Goal: Information Seeking & Learning: Learn about a topic

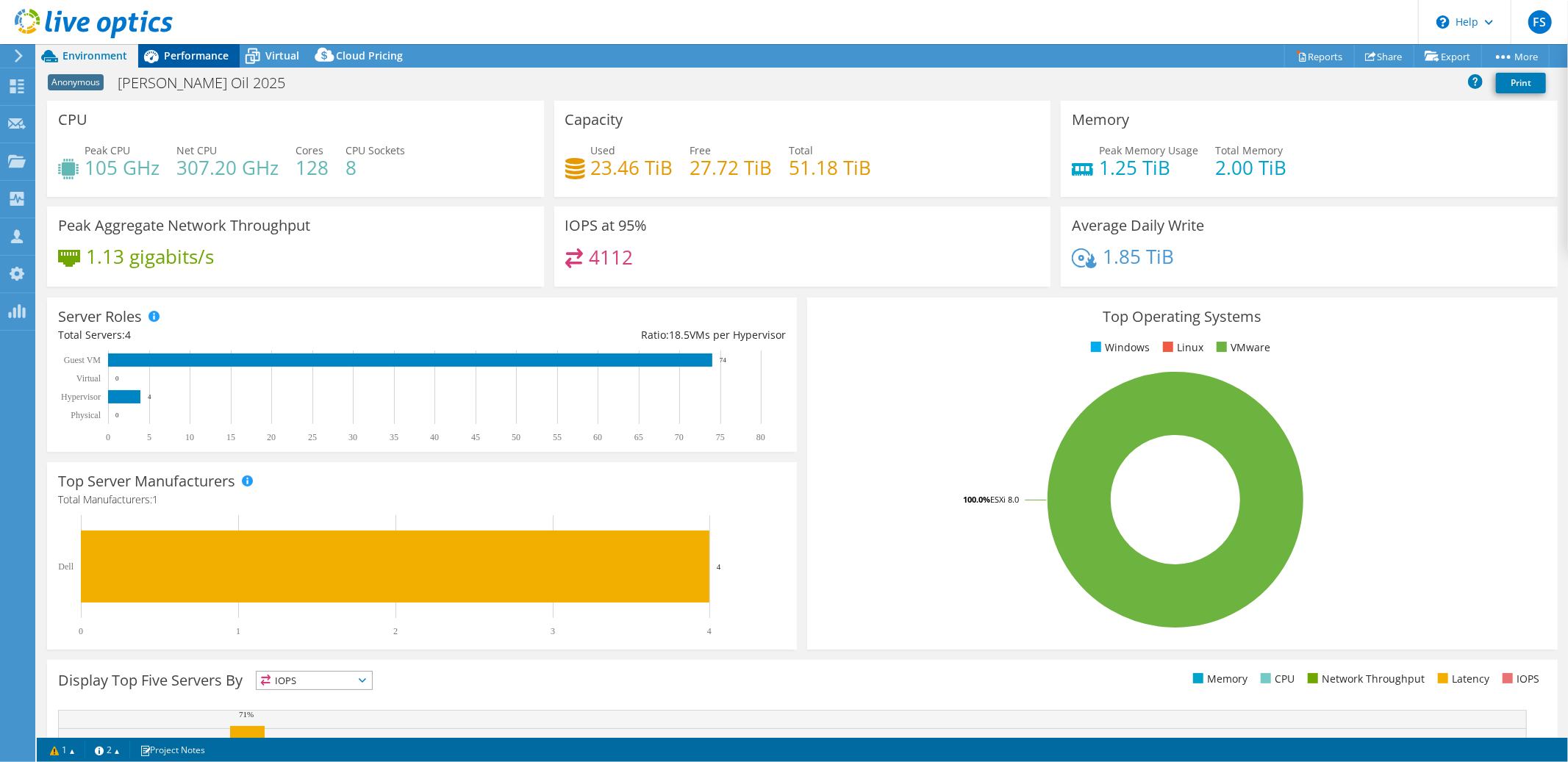
click at [195, 56] on span "Performance" at bounding box center [196, 55] width 65 height 14
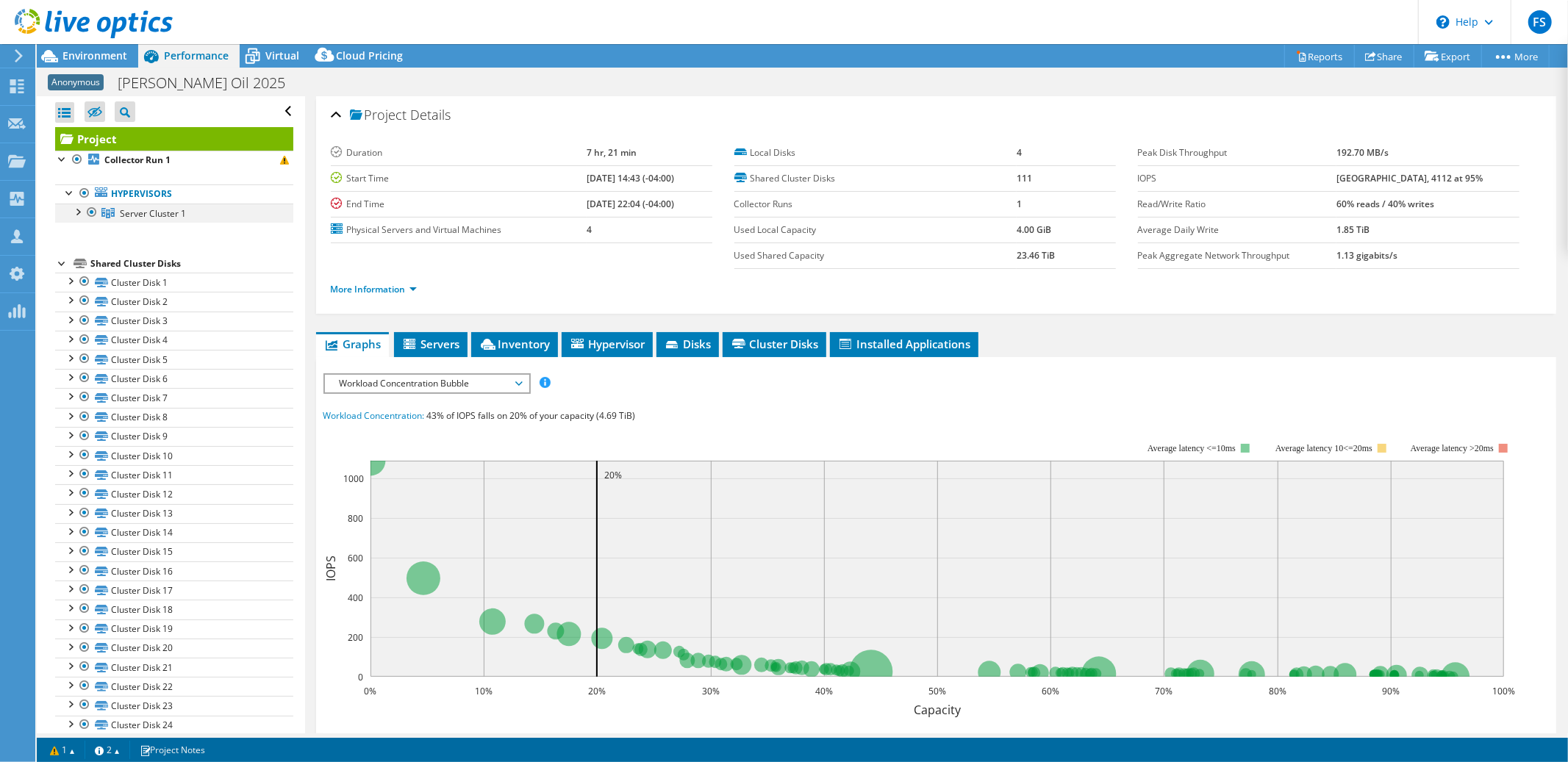
click at [78, 212] on div at bounding box center [77, 211] width 15 height 15
click at [527, 353] on li "Inventory" at bounding box center [514, 344] width 86 height 25
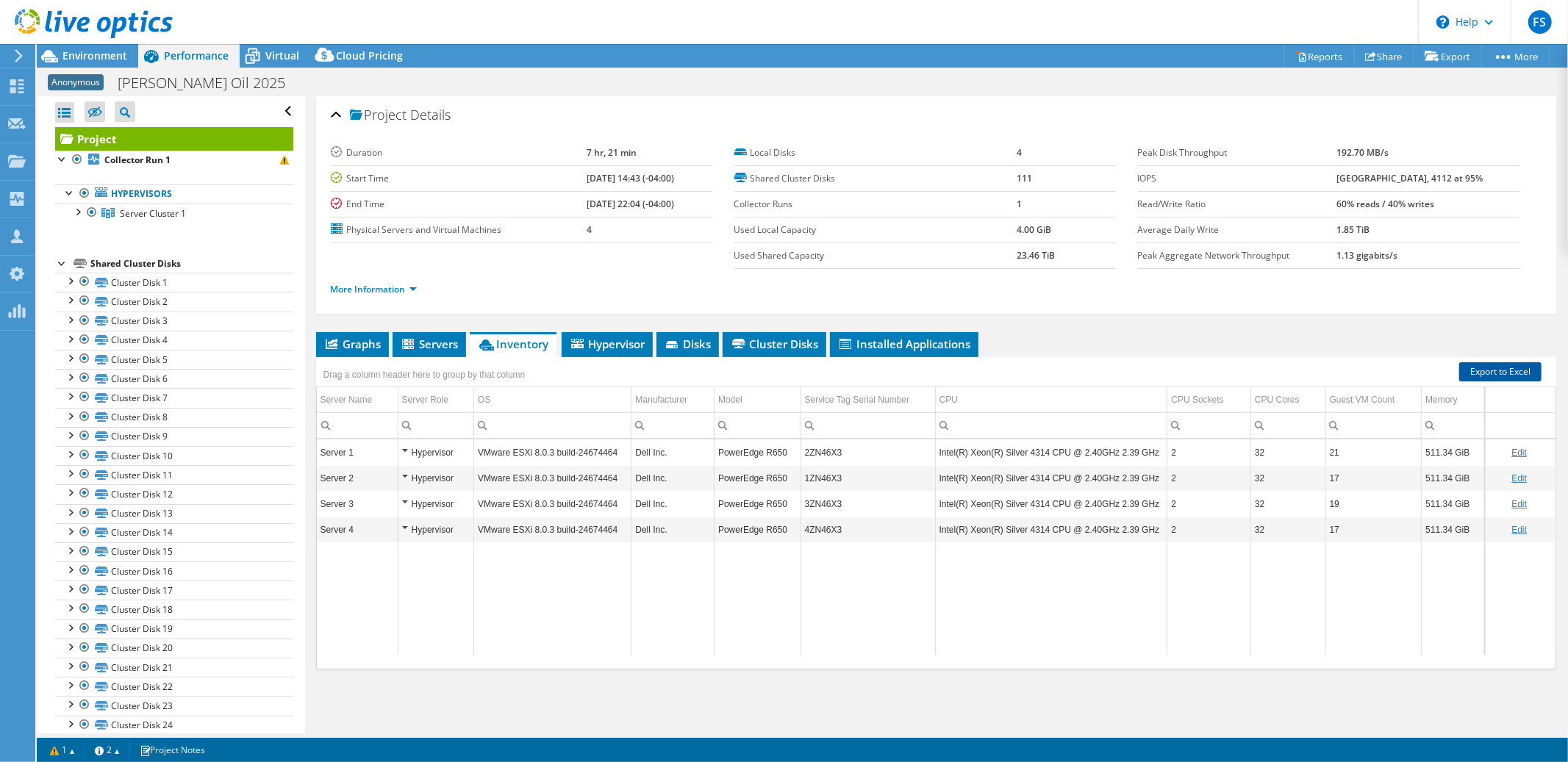
click at [1495, 374] on link "Export to Excel" at bounding box center [1500, 372] width 83 height 20
click at [276, 55] on span "Virtual" at bounding box center [282, 55] width 33 height 14
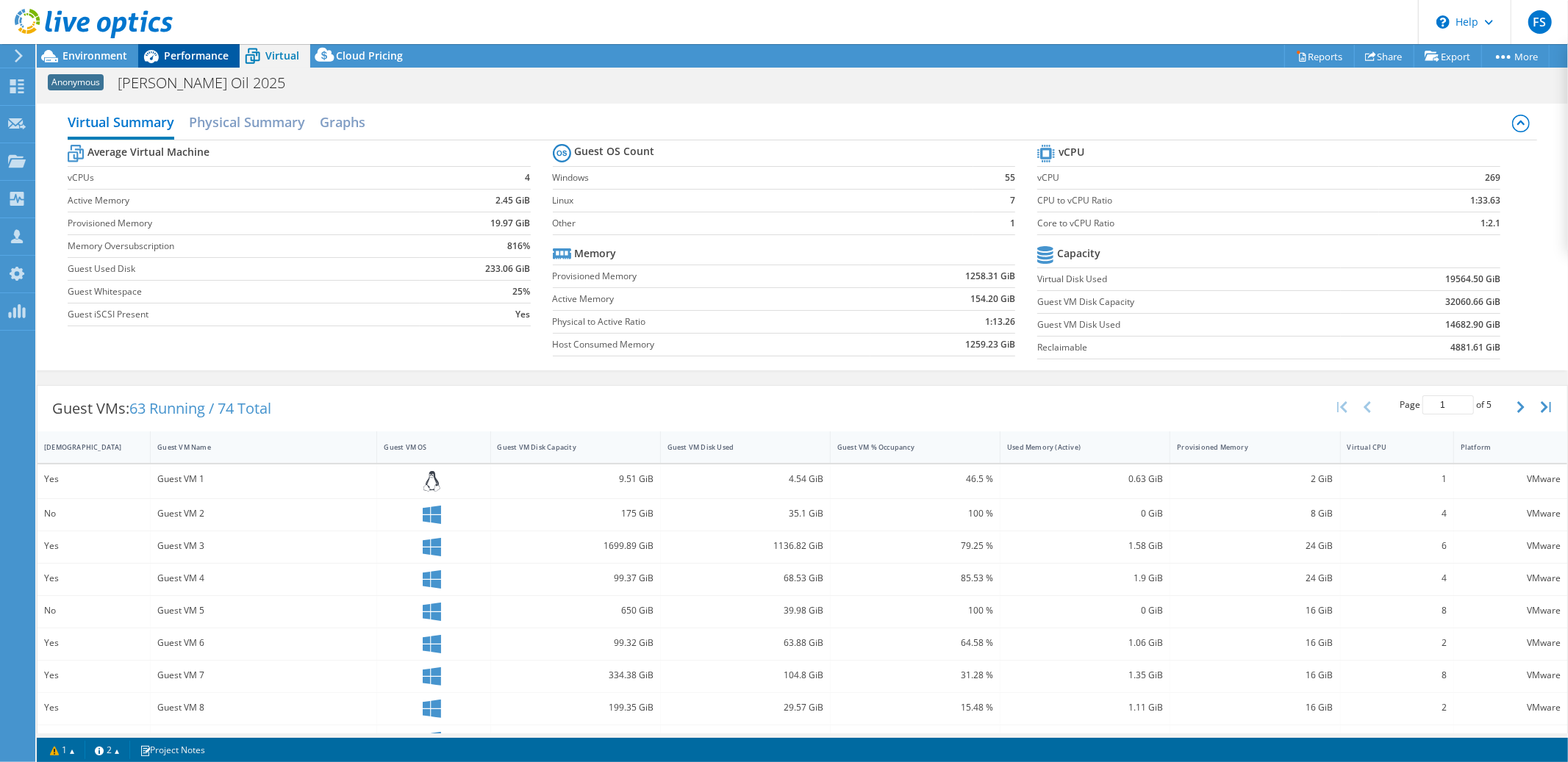
click at [217, 59] on span "Performance" at bounding box center [196, 55] width 65 height 14
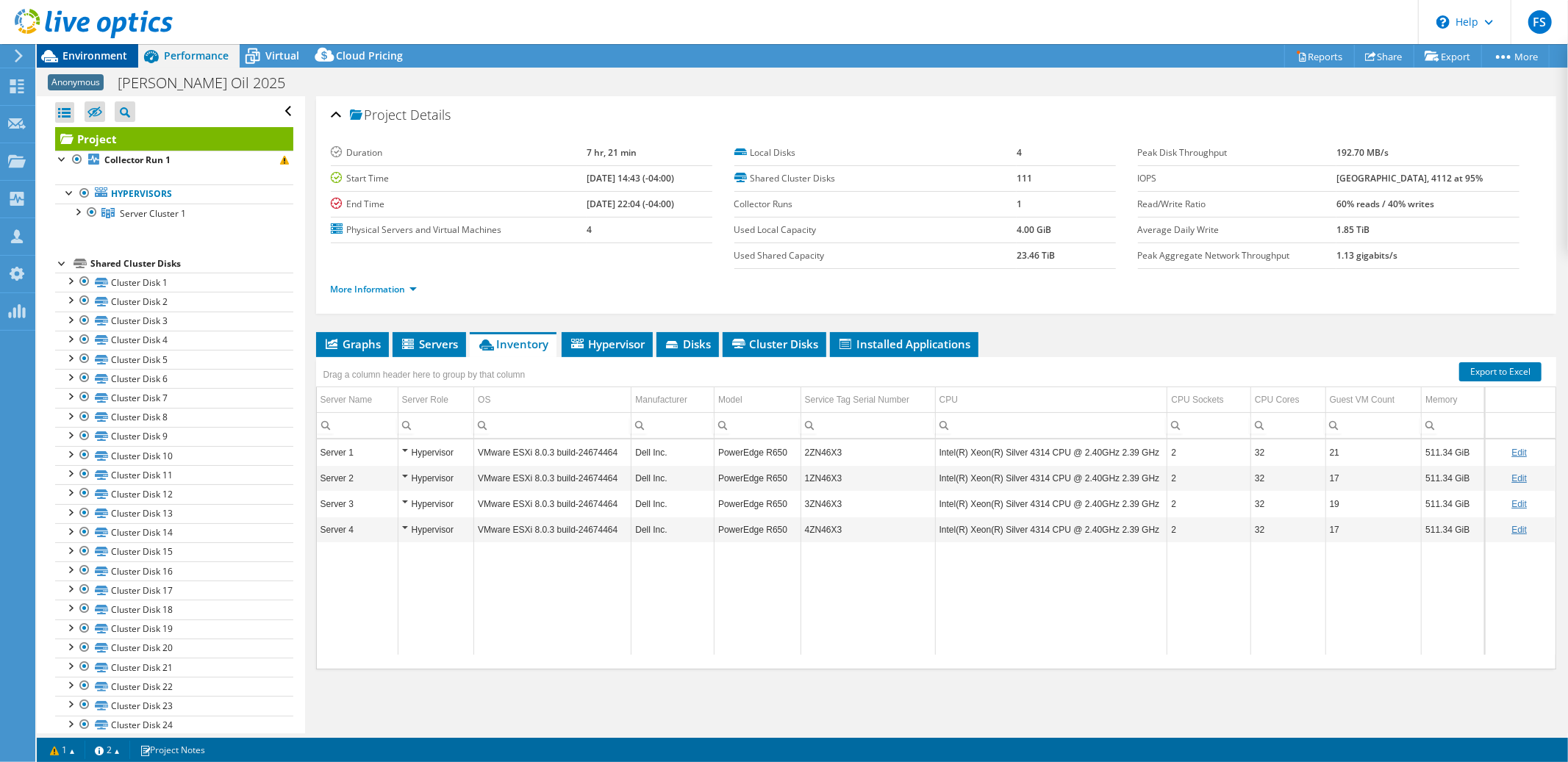
click at [89, 58] on span "Environment" at bounding box center [95, 55] width 65 height 14
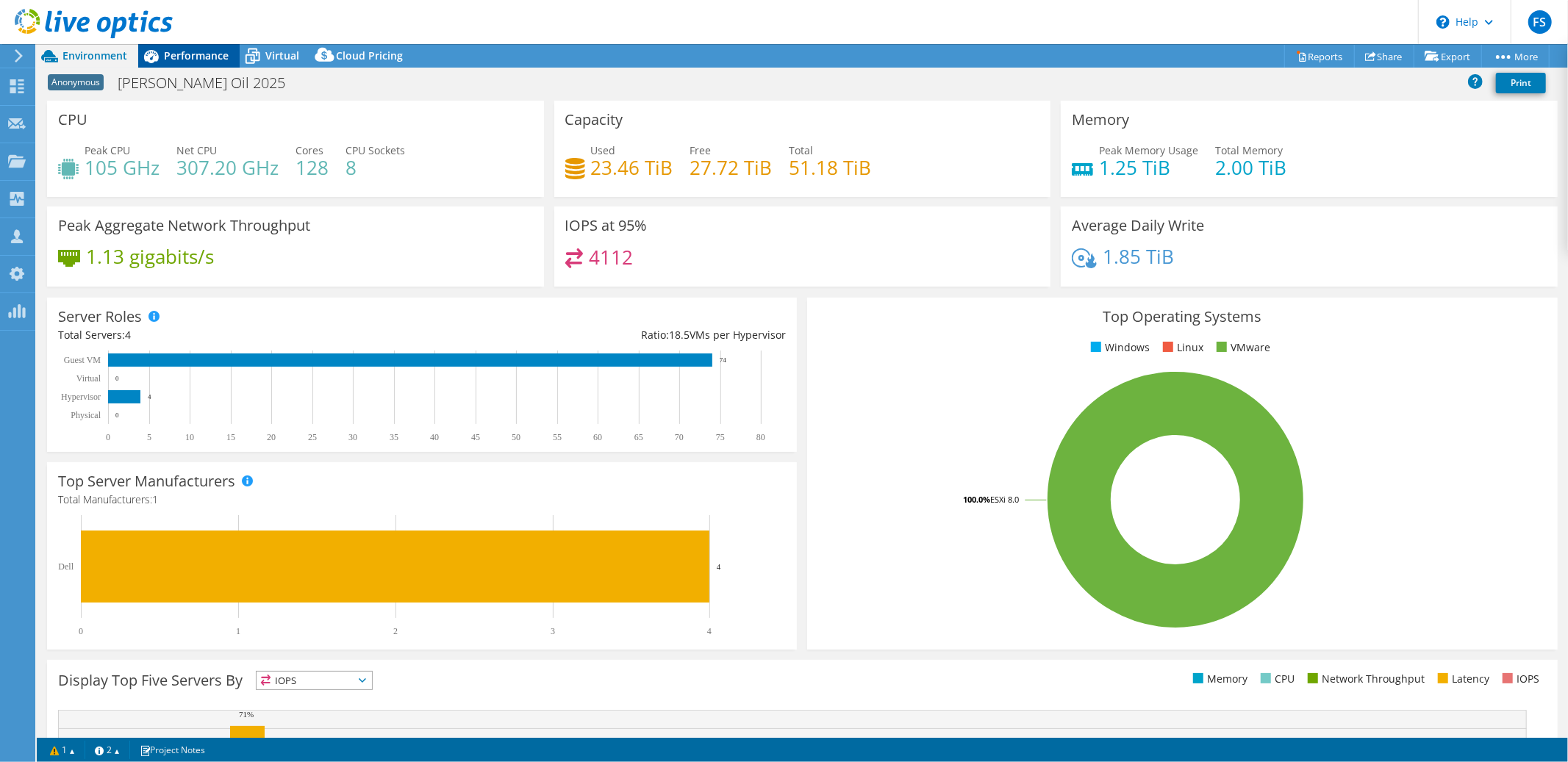
click at [192, 57] on span "Performance" at bounding box center [196, 55] width 65 height 14
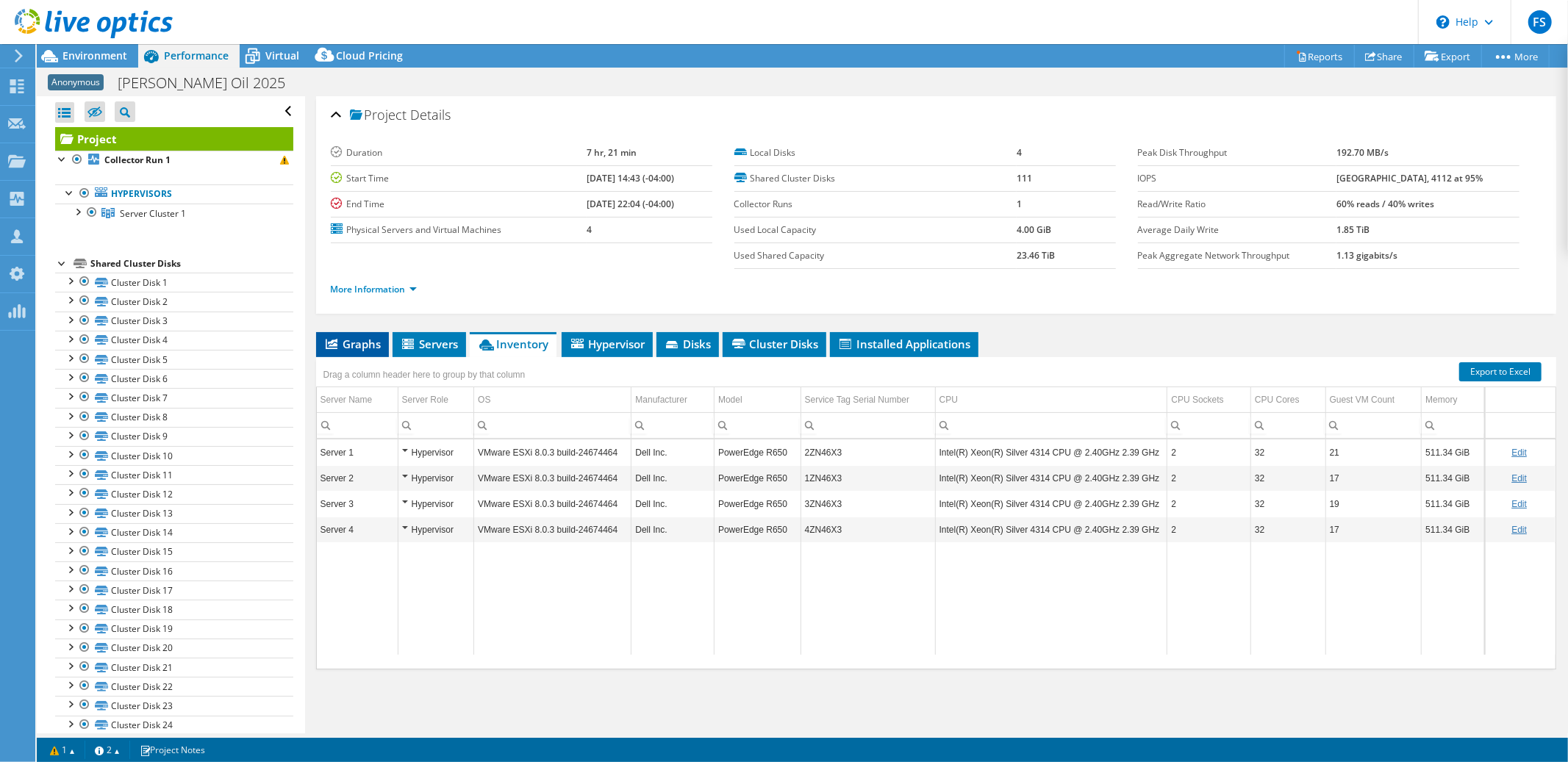
click at [353, 344] on span "Graphs" at bounding box center [352, 344] width 58 height 15
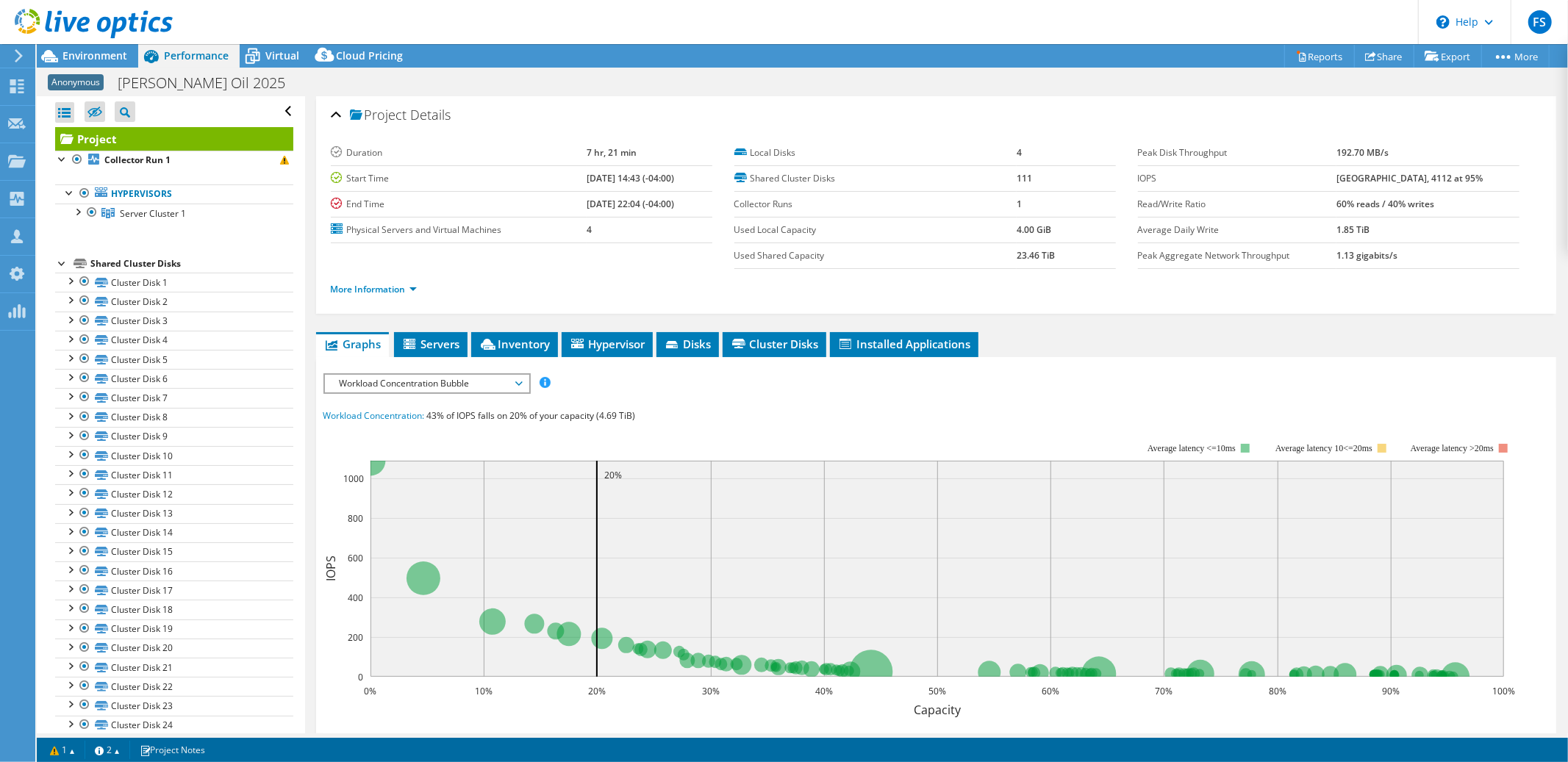
click at [518, 387] on span "Workload Concentration Bubble" at bounding box center [426, 383] width 189 height 18
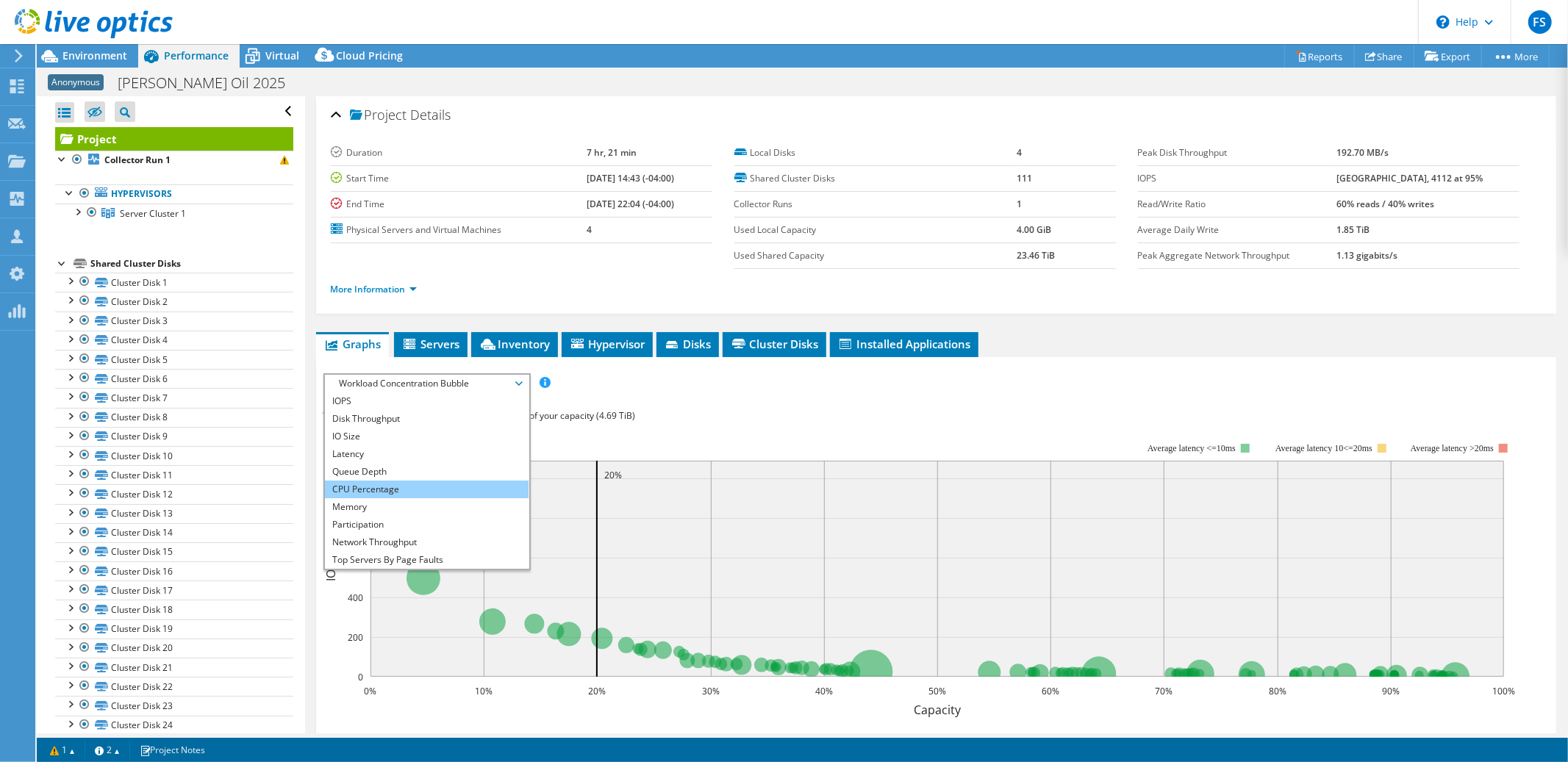
click at [452, 482] on li "CPU Percentage" at bounding box center [427, 489] width 204 height 18
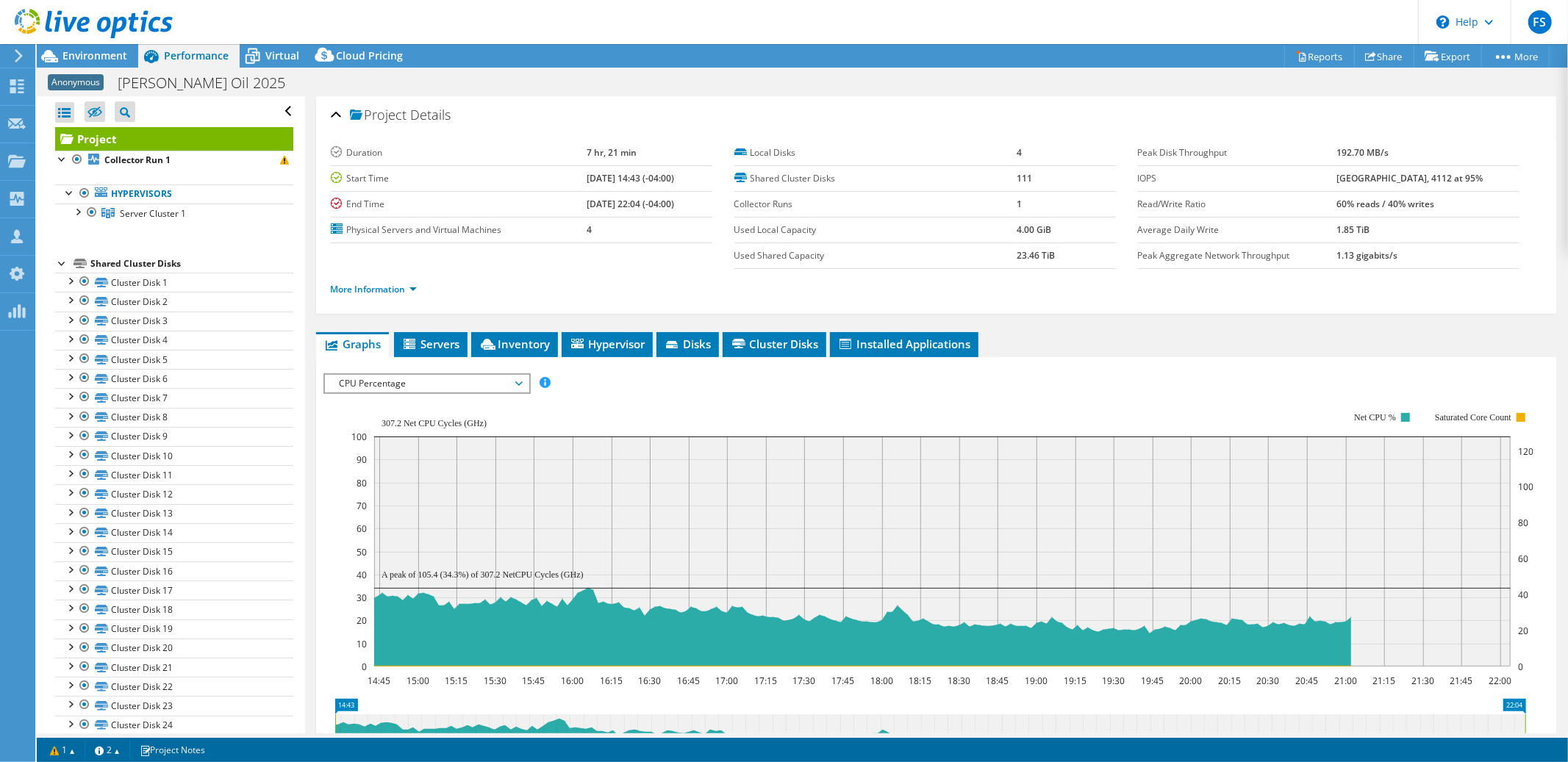
click at [518, 383] on span "CPU Percentage" at bounding box center [426, 383] width 189 height 18
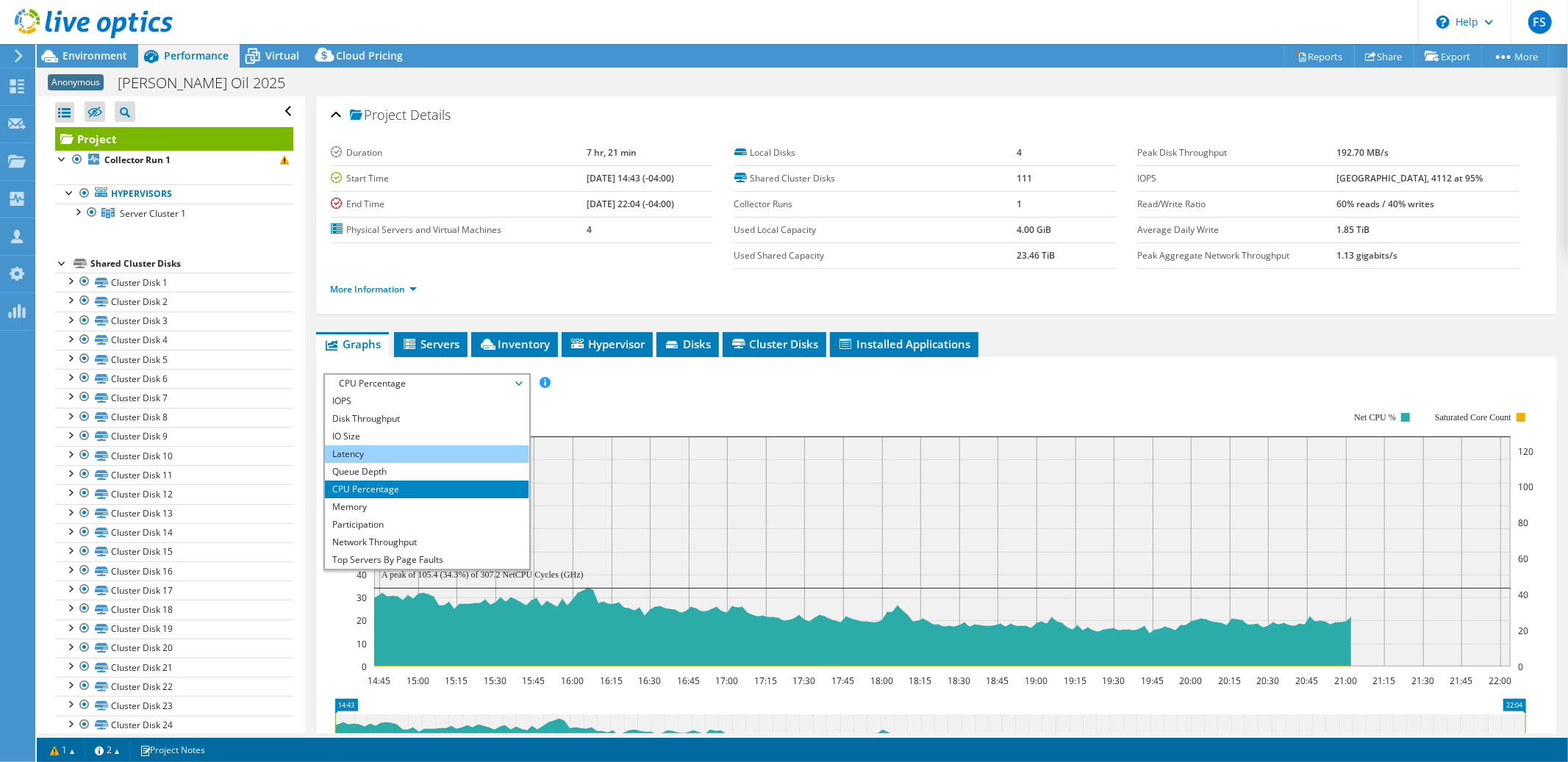
scroll to position [52, 0]
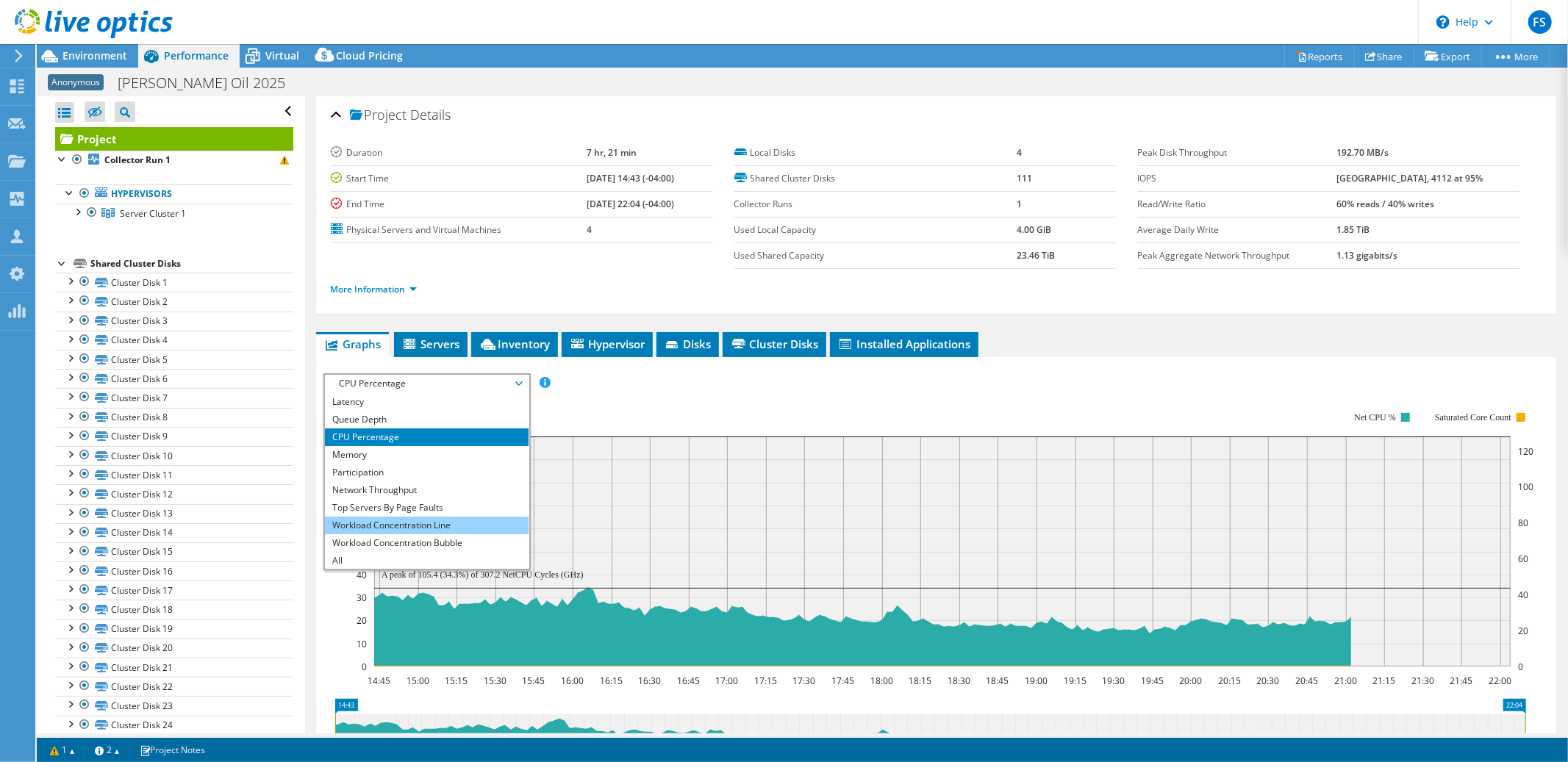
click at [425, 519] on li "Workload Concentration Line" at bounding box center [427, 525] width 204 height 18
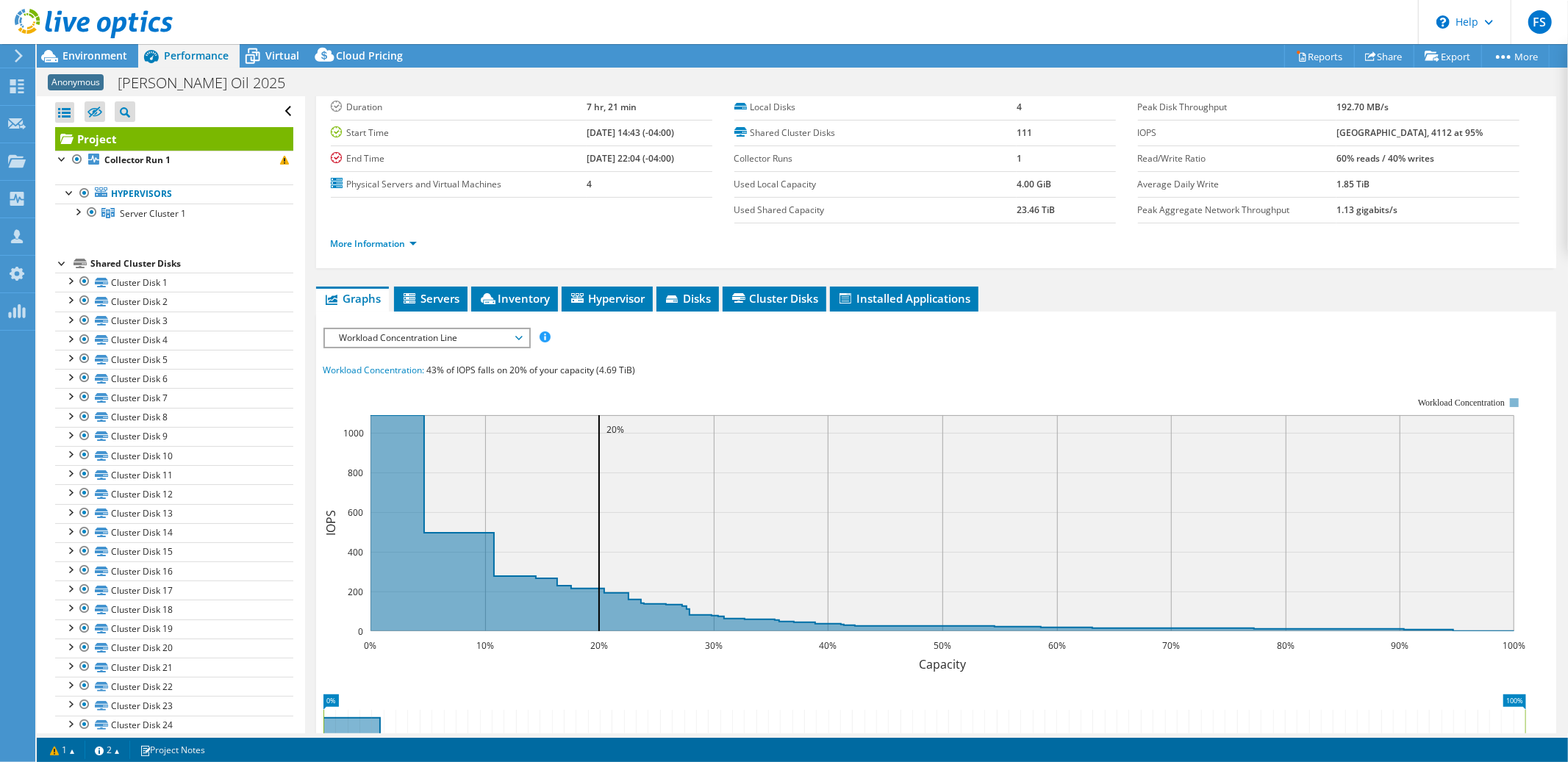
scroll to position [0, 0]
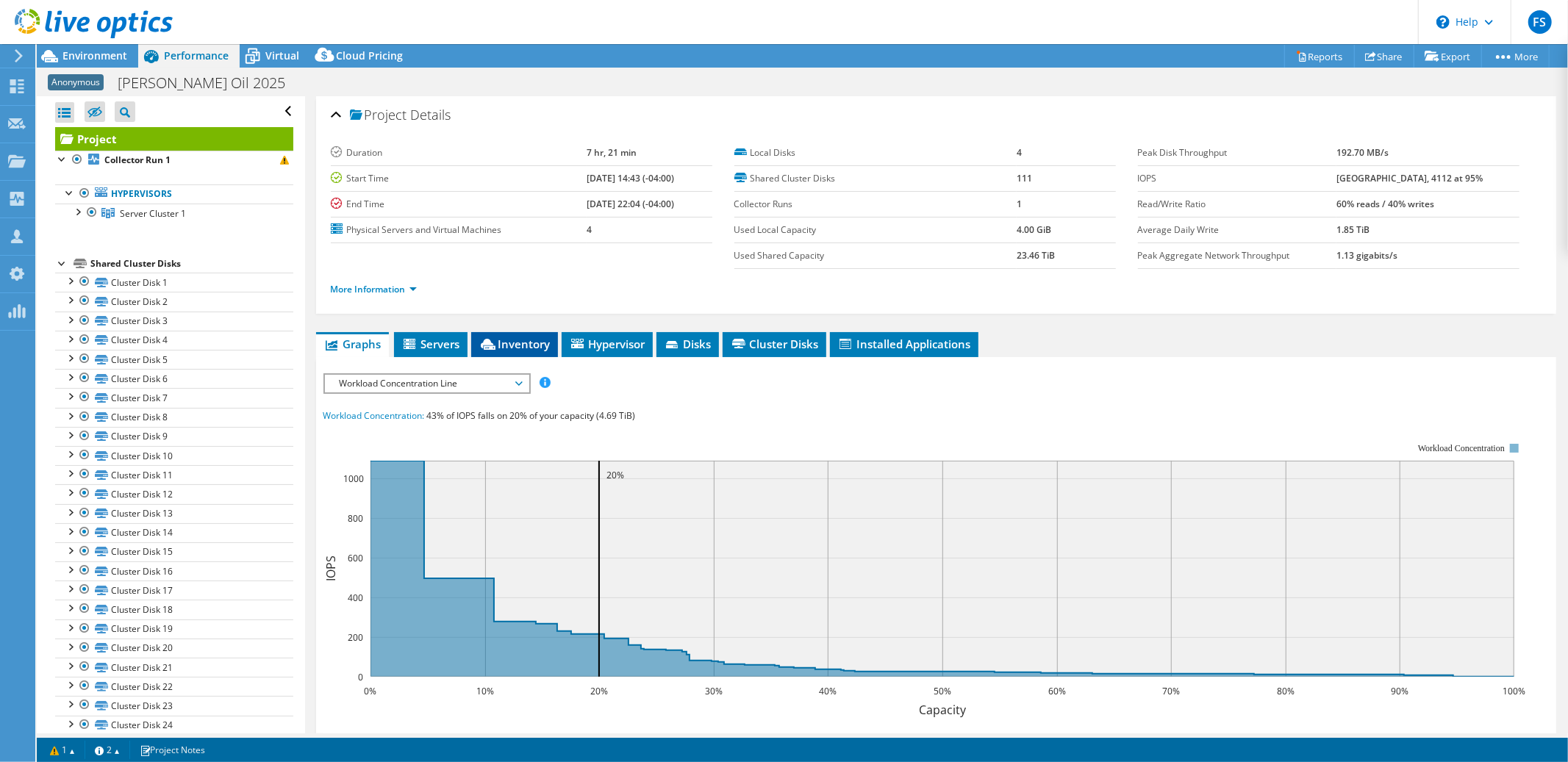
click at [524, 346] on span "Inventory" at bounding box center [514, 344] width 72 height 15
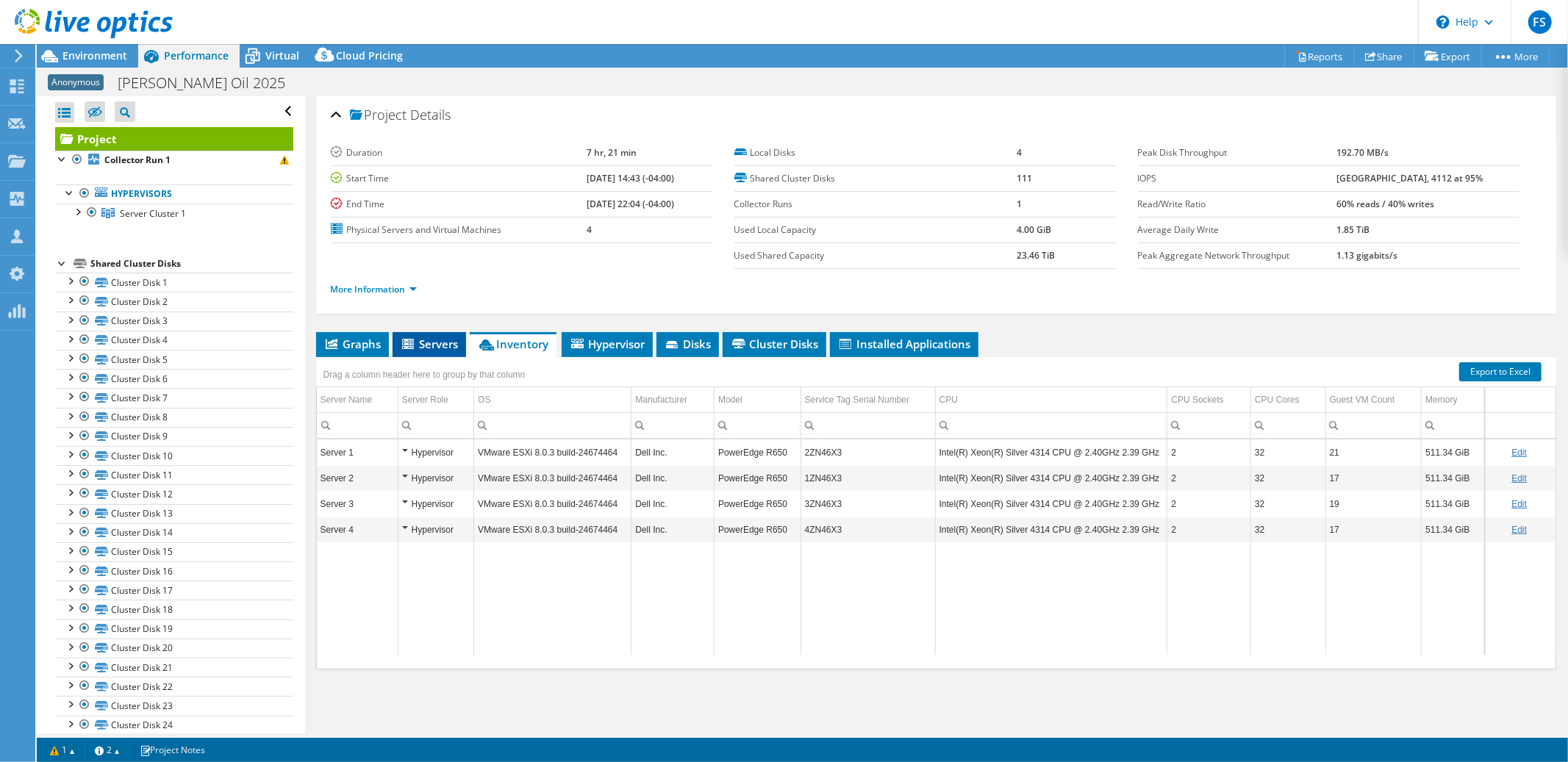
click at [435, 340] on span "Servers" at bounding box center [428, 344] width 59 height 15
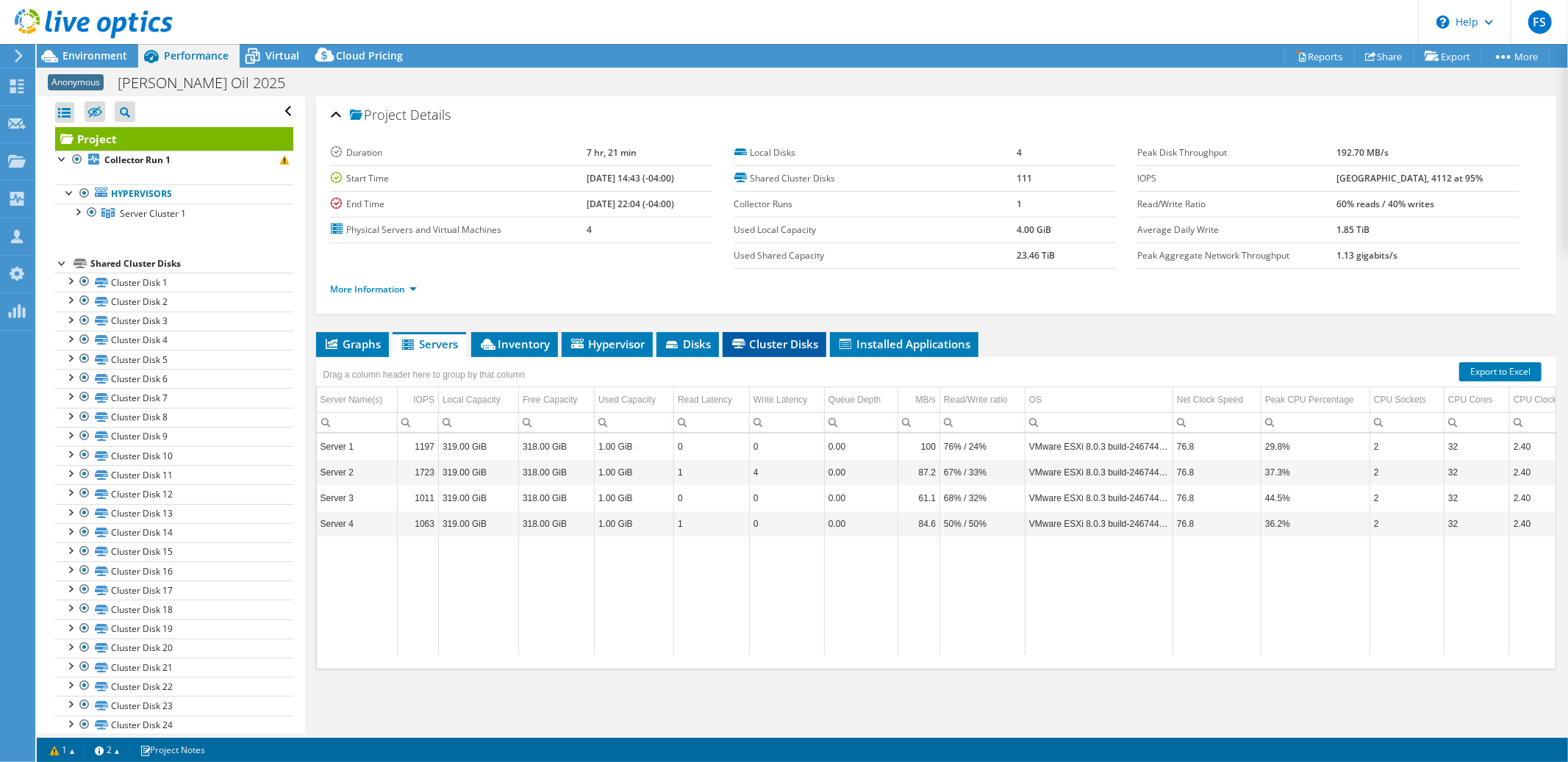
click at [778, 346] on span "Cluster Disks" at bounding box center [774, 344] width 89 height 15
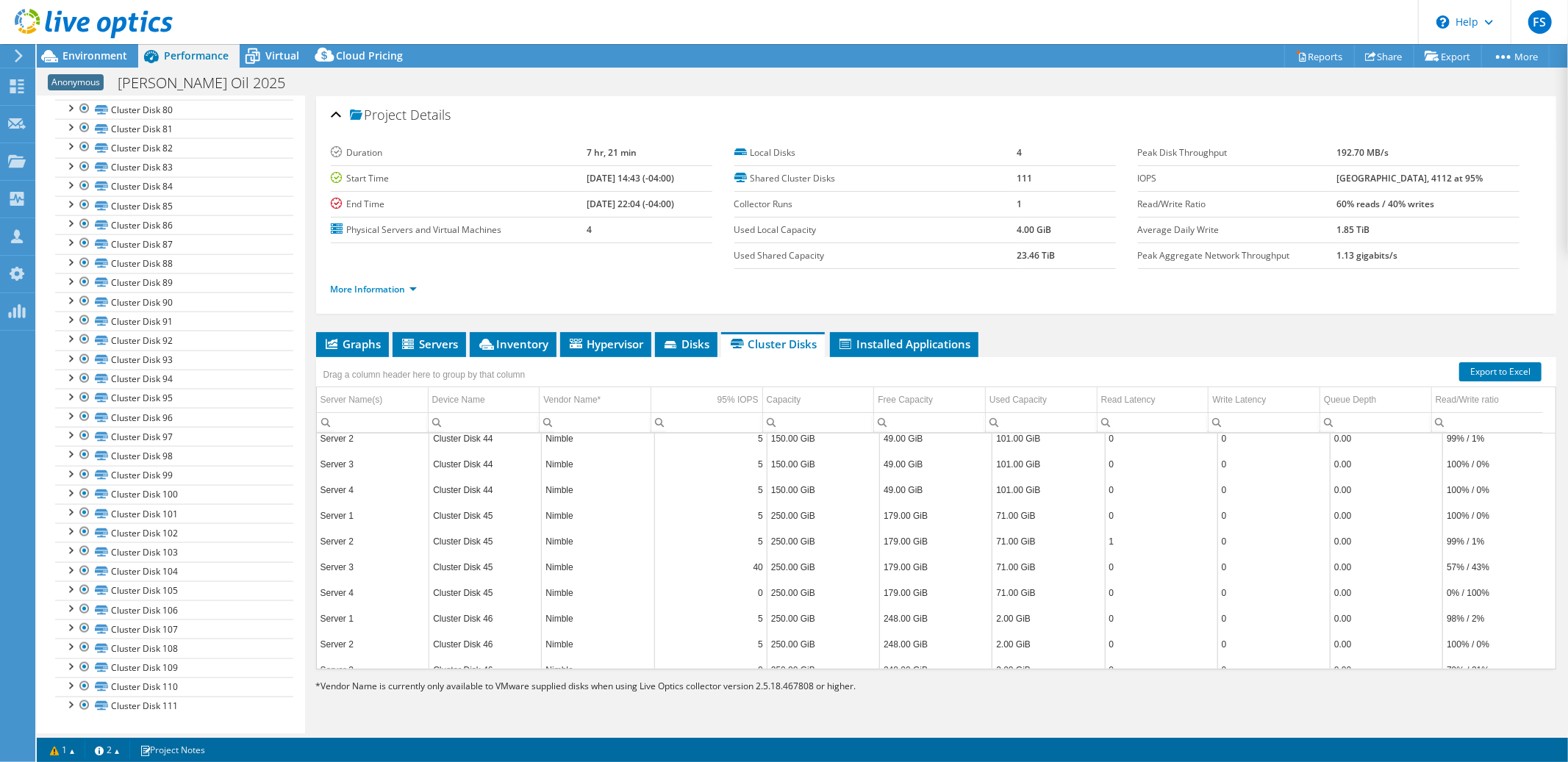
scroll to position [4678, 0]
click at [277, 54] on span "Virtual" at bounding box center [282, 55] width 33 height 14
